Goal: Navigation & Orientation: Find specific page/section

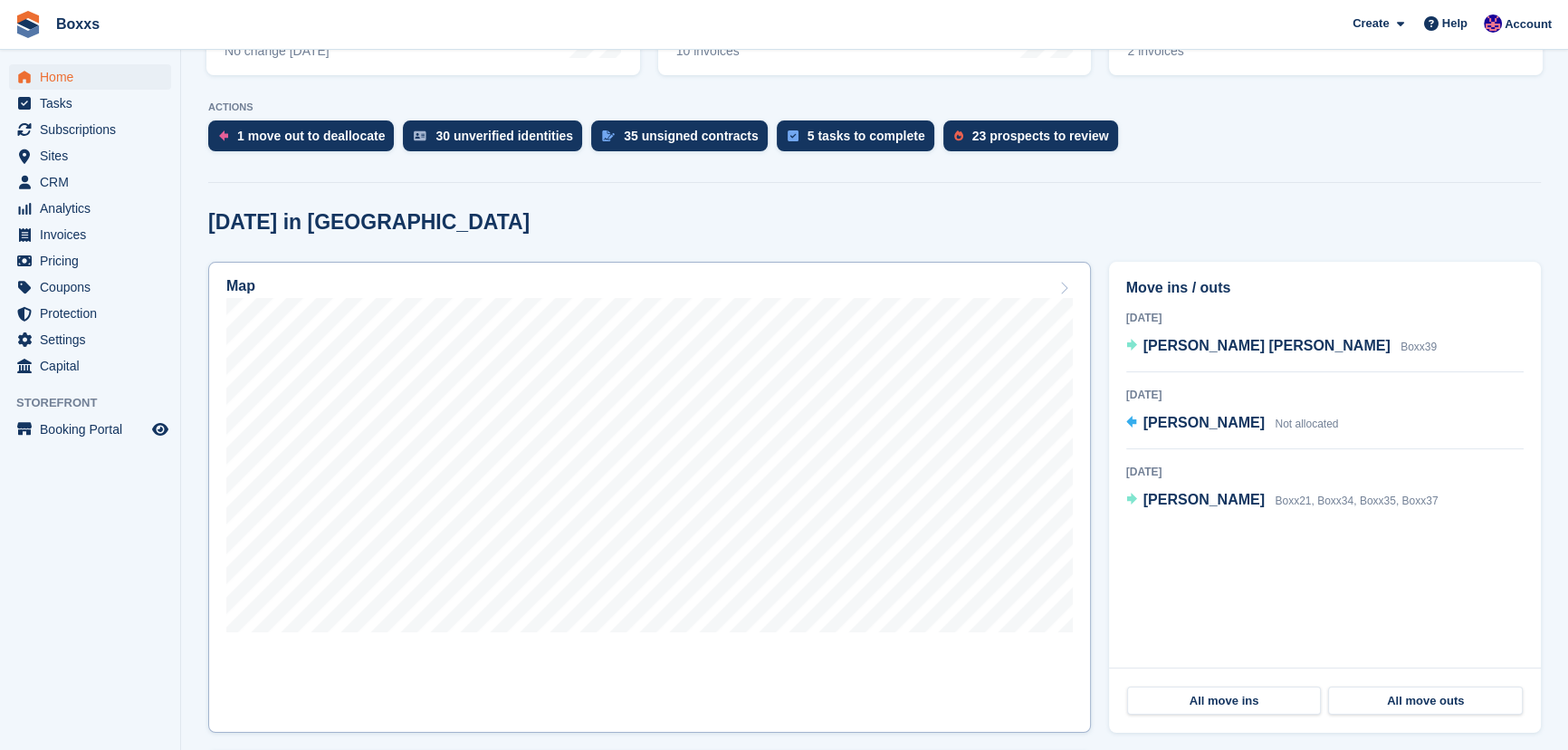
scroll to position [329, 0]
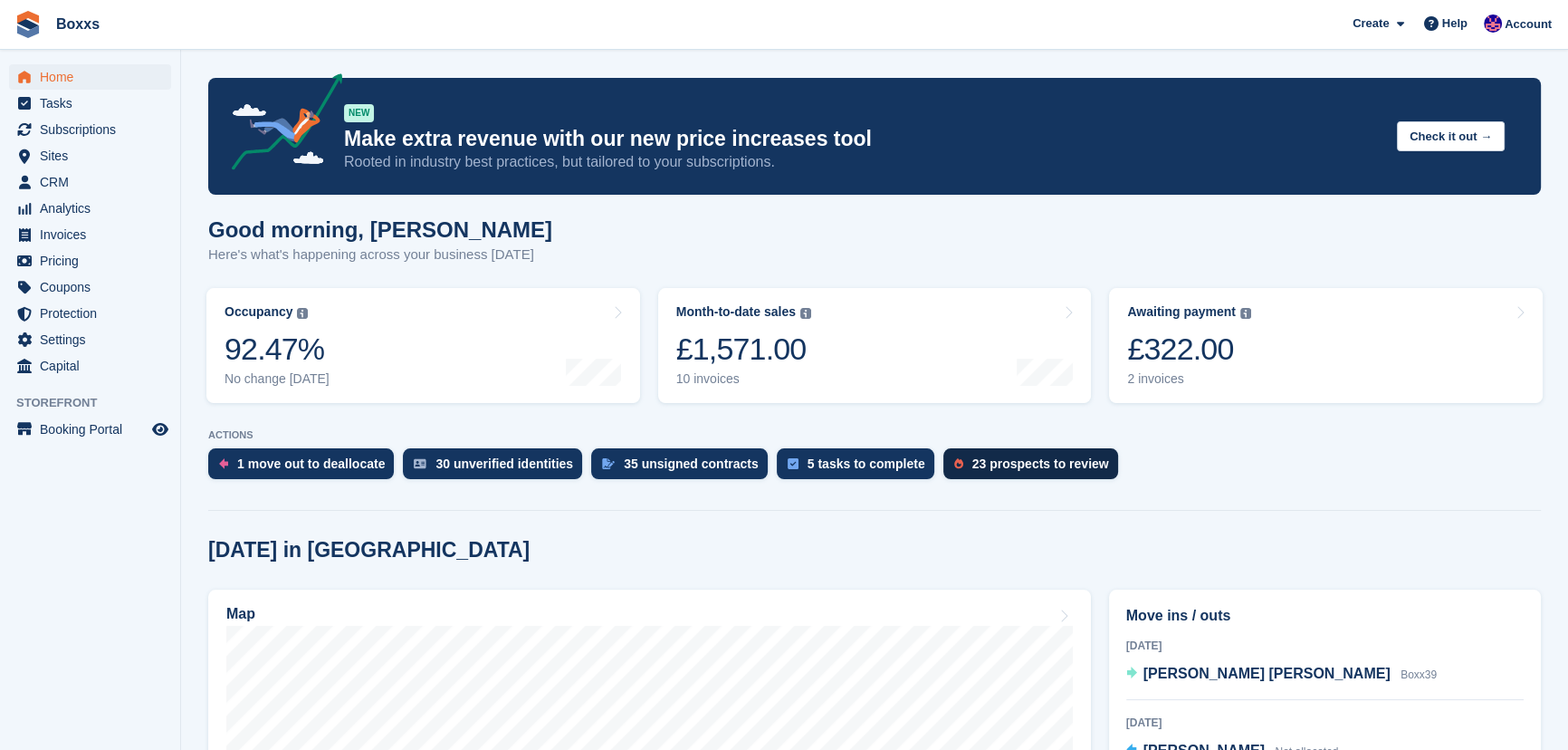
click at [1031, 470] on div "23 prospects to review" at bounding box center [1041, 463] width 137 height 14
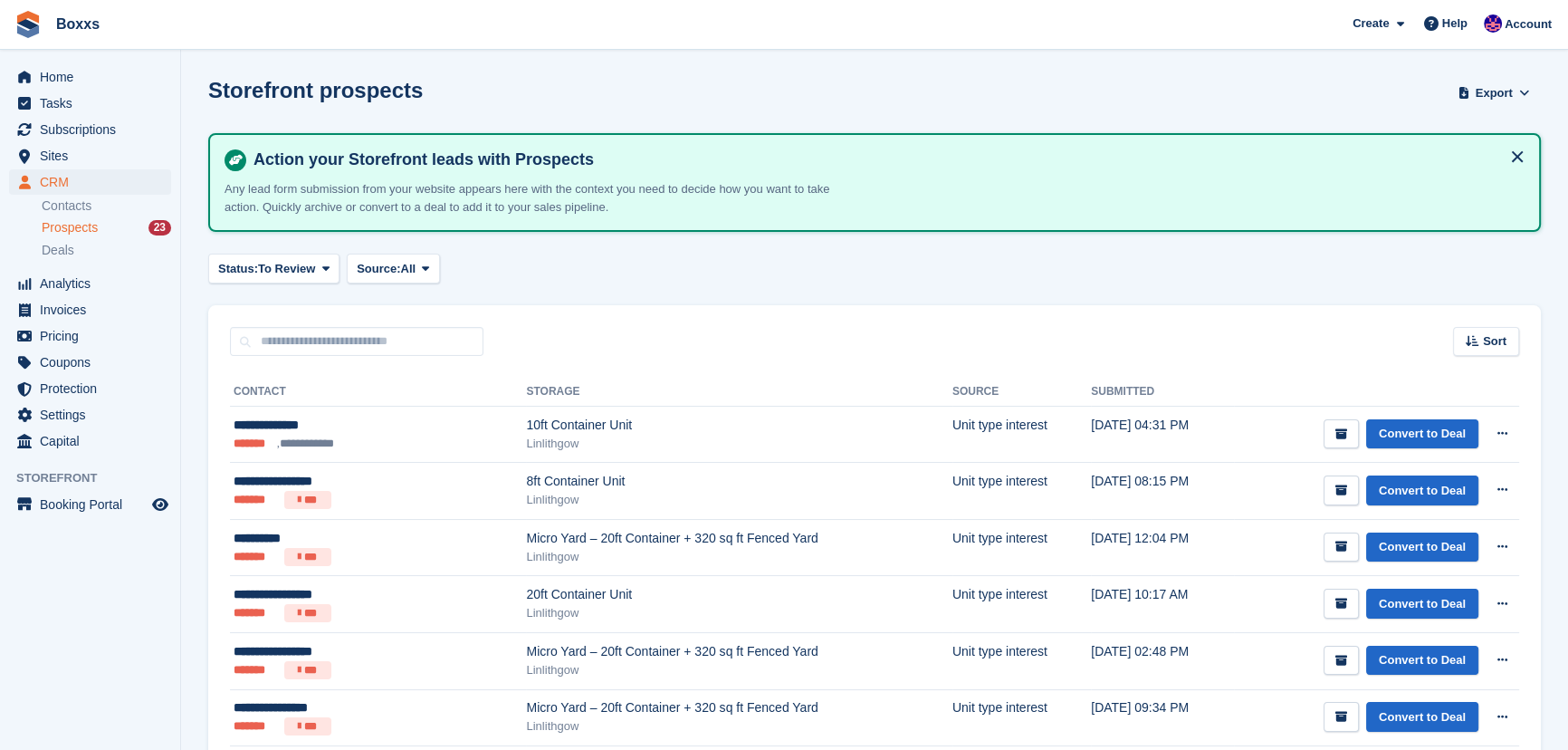
scroll to position [164, 0]
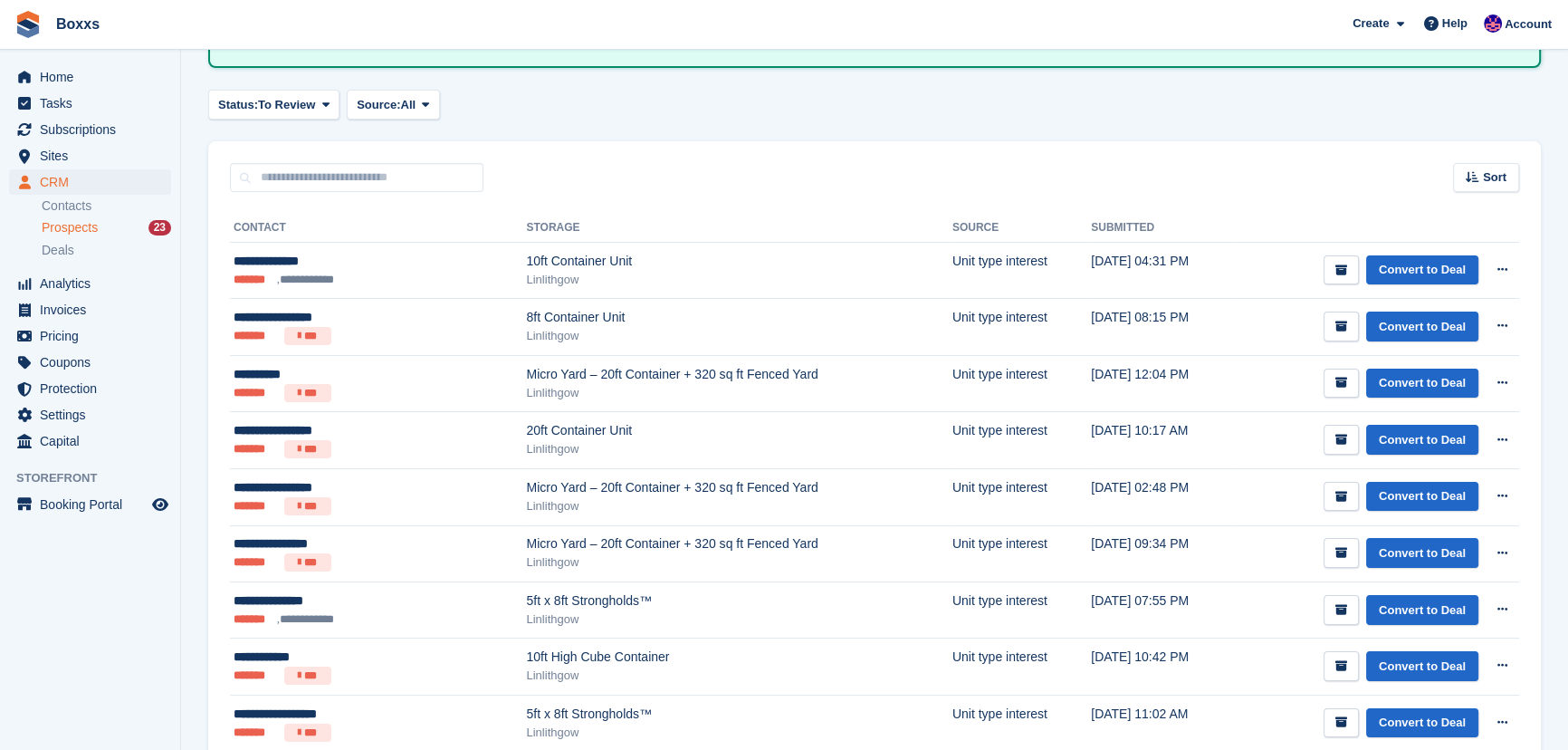
drag, startPoint x: 839, startPoint y: 178, endPoint x: 876, endPoint y: 153, distance: 44.7
click at [839, 178] on div "Sort Sort by Date submitted Submitted (oldest first) Submitted (newest first)" at bounding box center [875, 167] width 1333 height 52
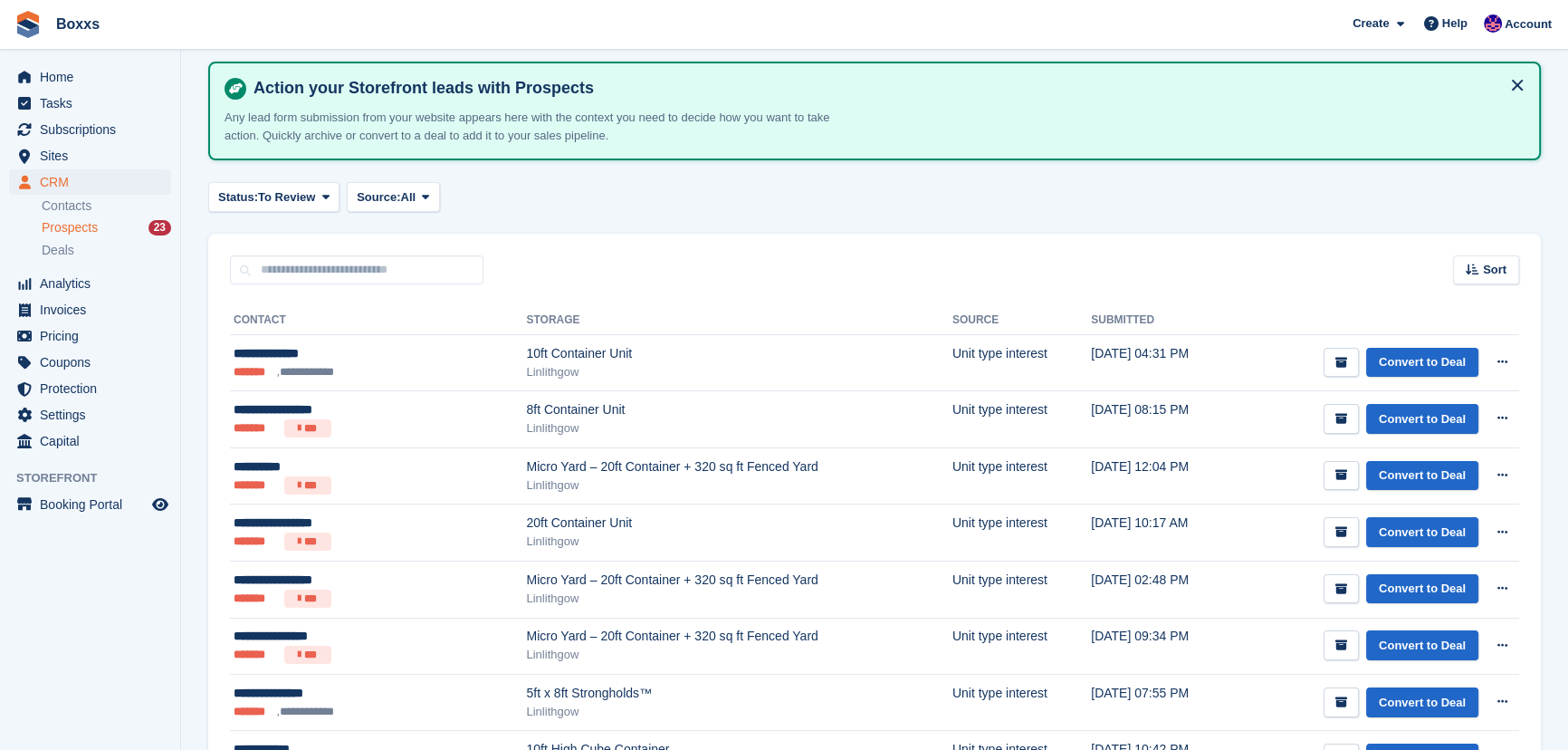
scroll to position [0, 0]
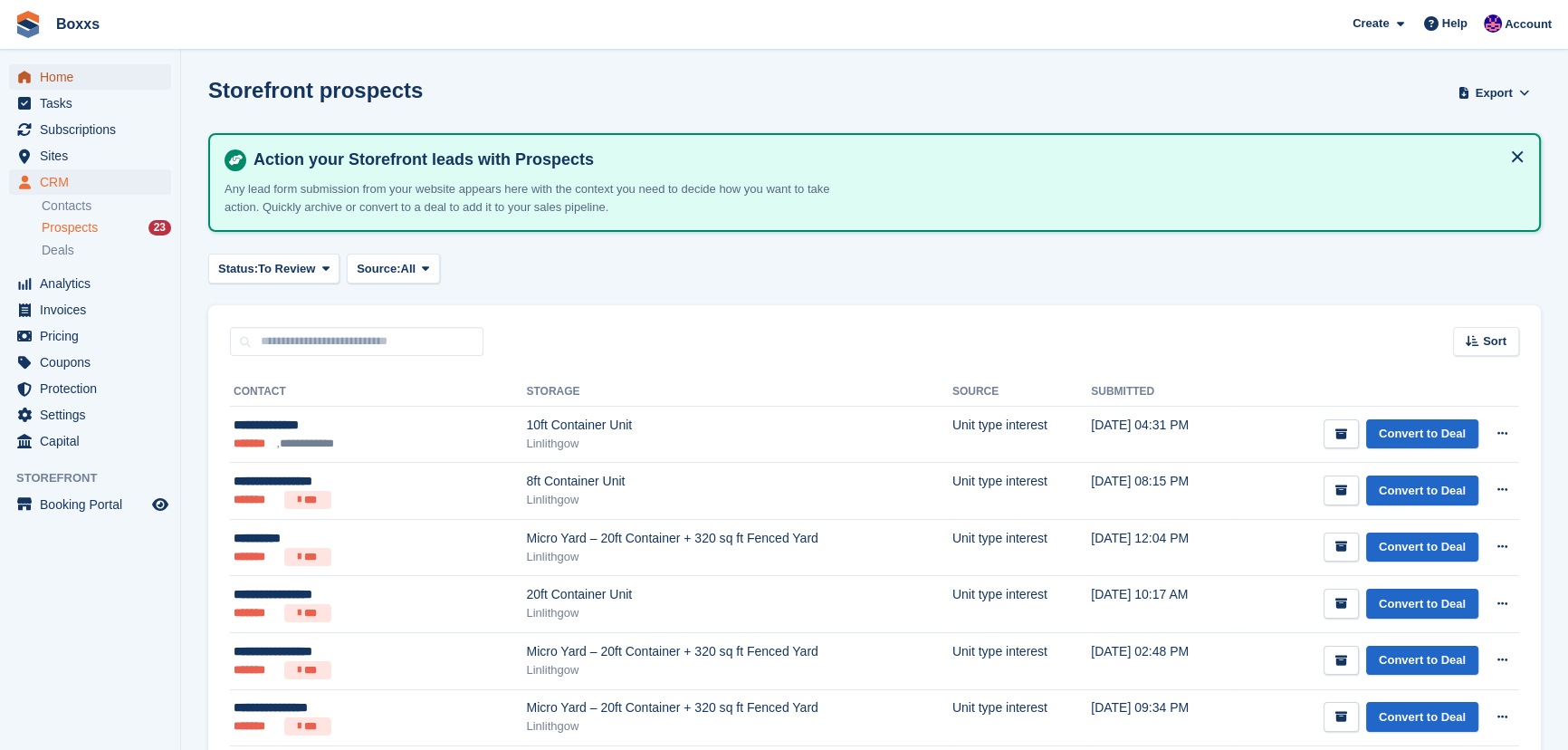
click at [70, 79] on span "Home" at bounding box center [94, 77] width 108 height 25
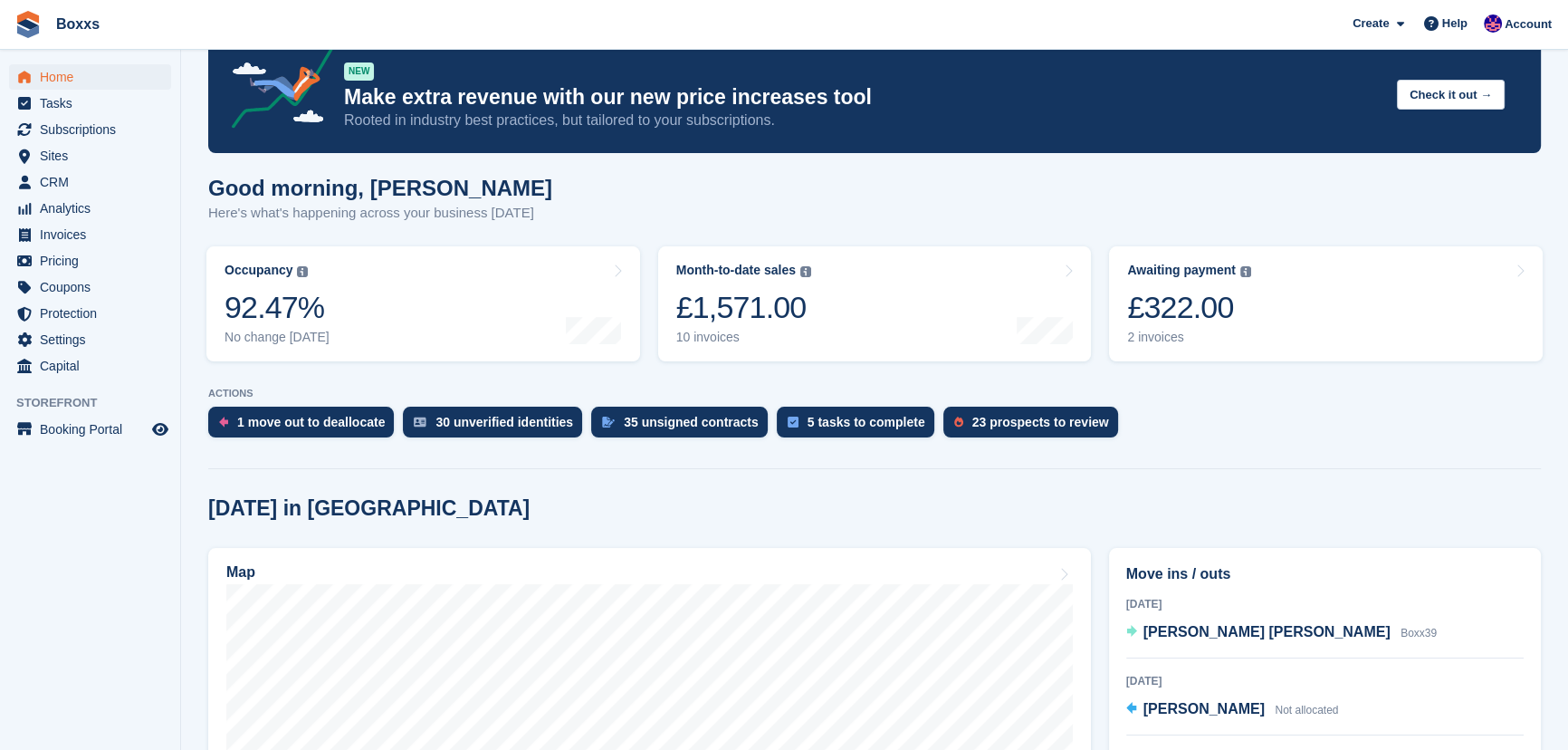
scroll to position [246, 0]
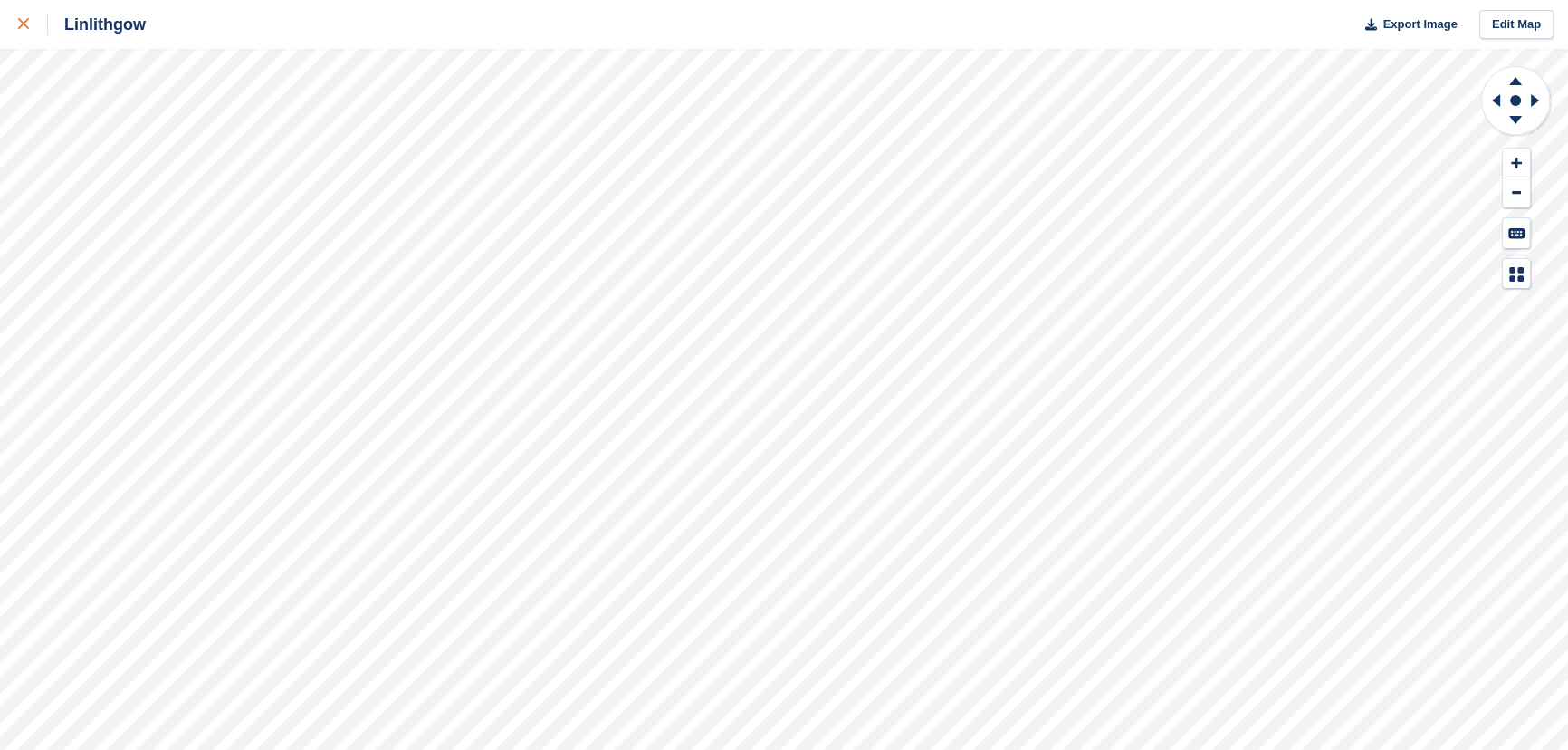
click at [36, 26] on div at bounding box center [33, 24] width 30 height 22
